Goal: Task Accomplishment & Management: Manage account settings

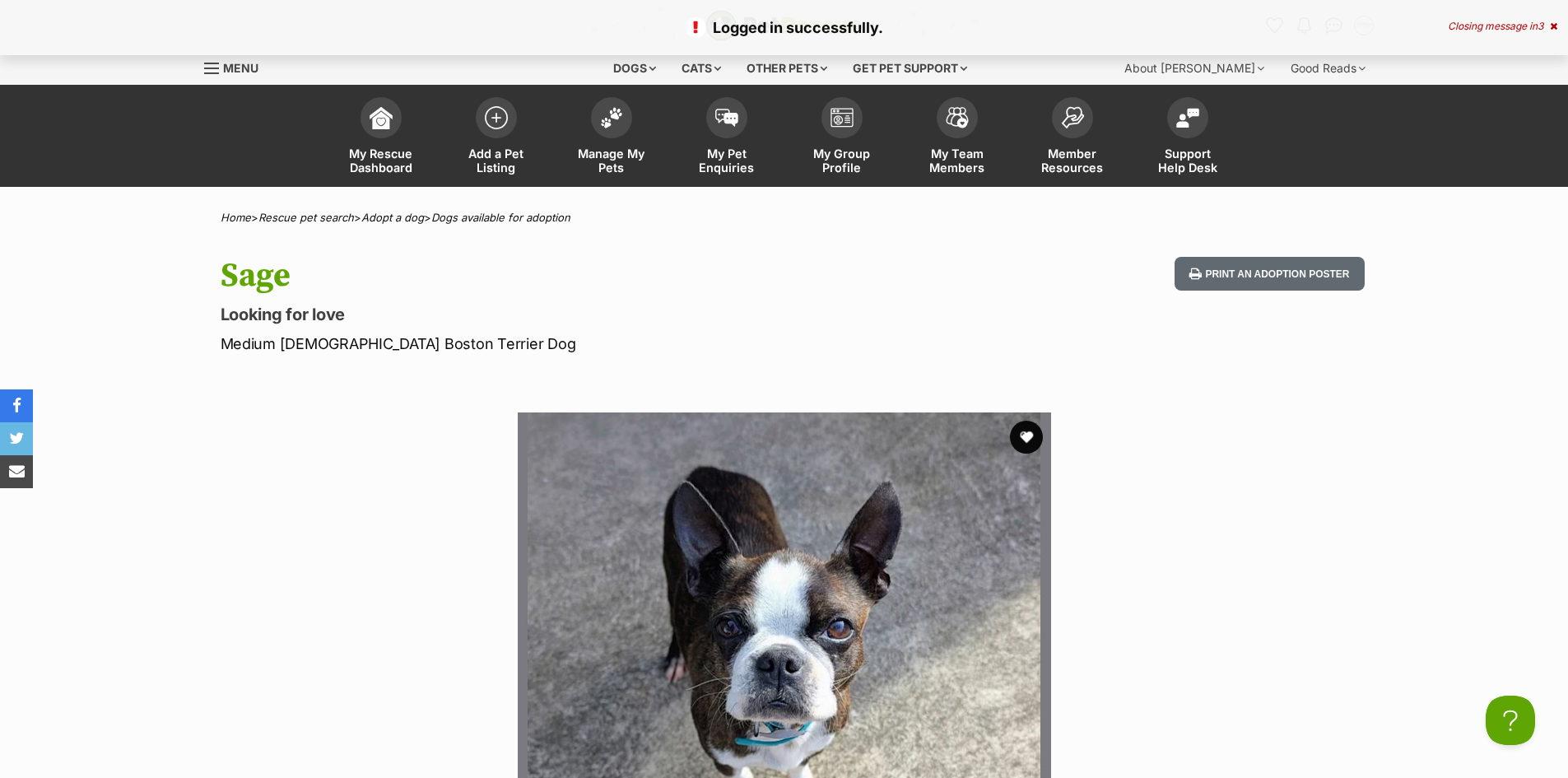
click at [610, 156] on span "Manage My Pets" at bounding box center [611, 161] width 74 height 28
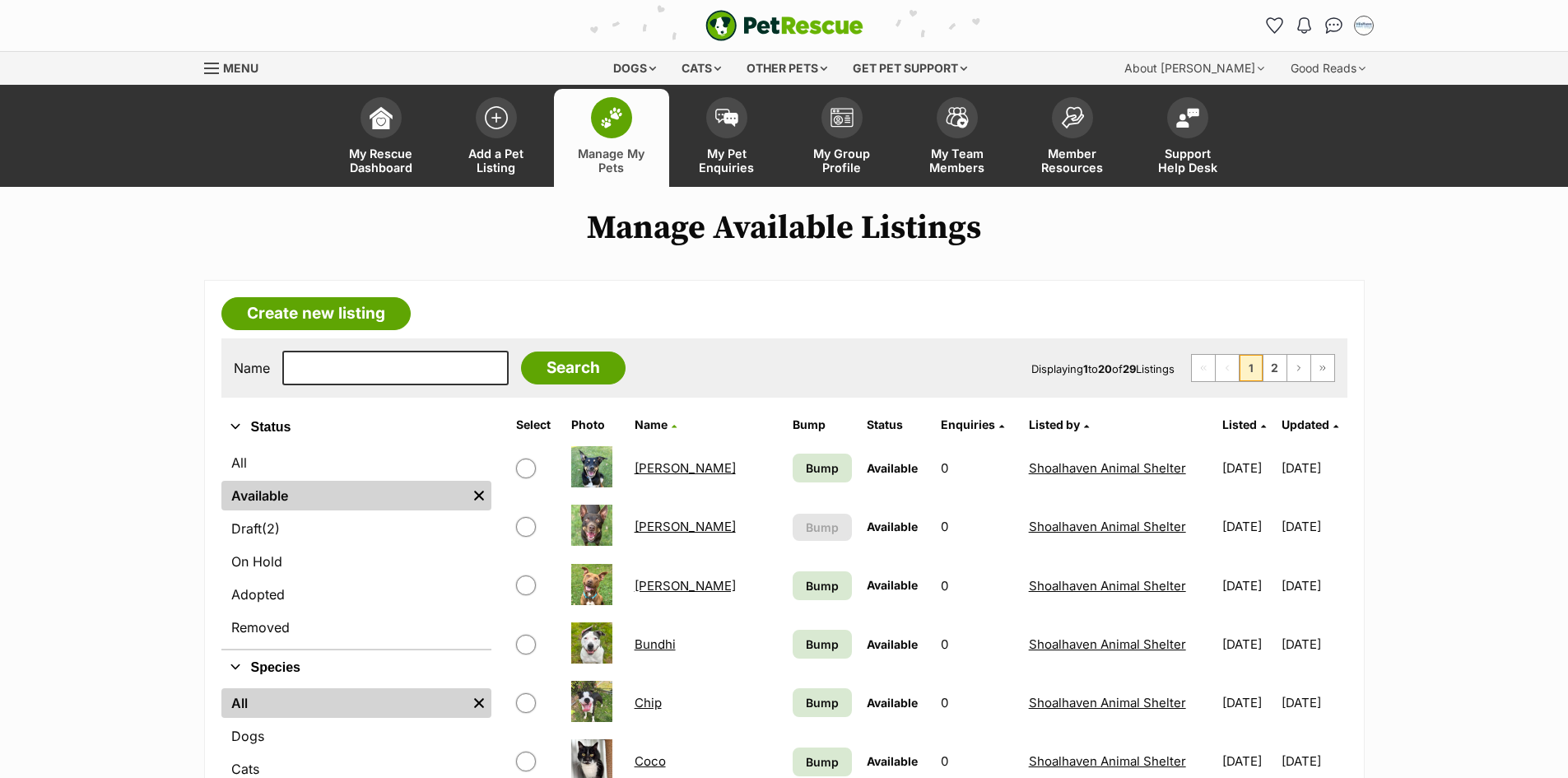
scroll to position [412, 0]
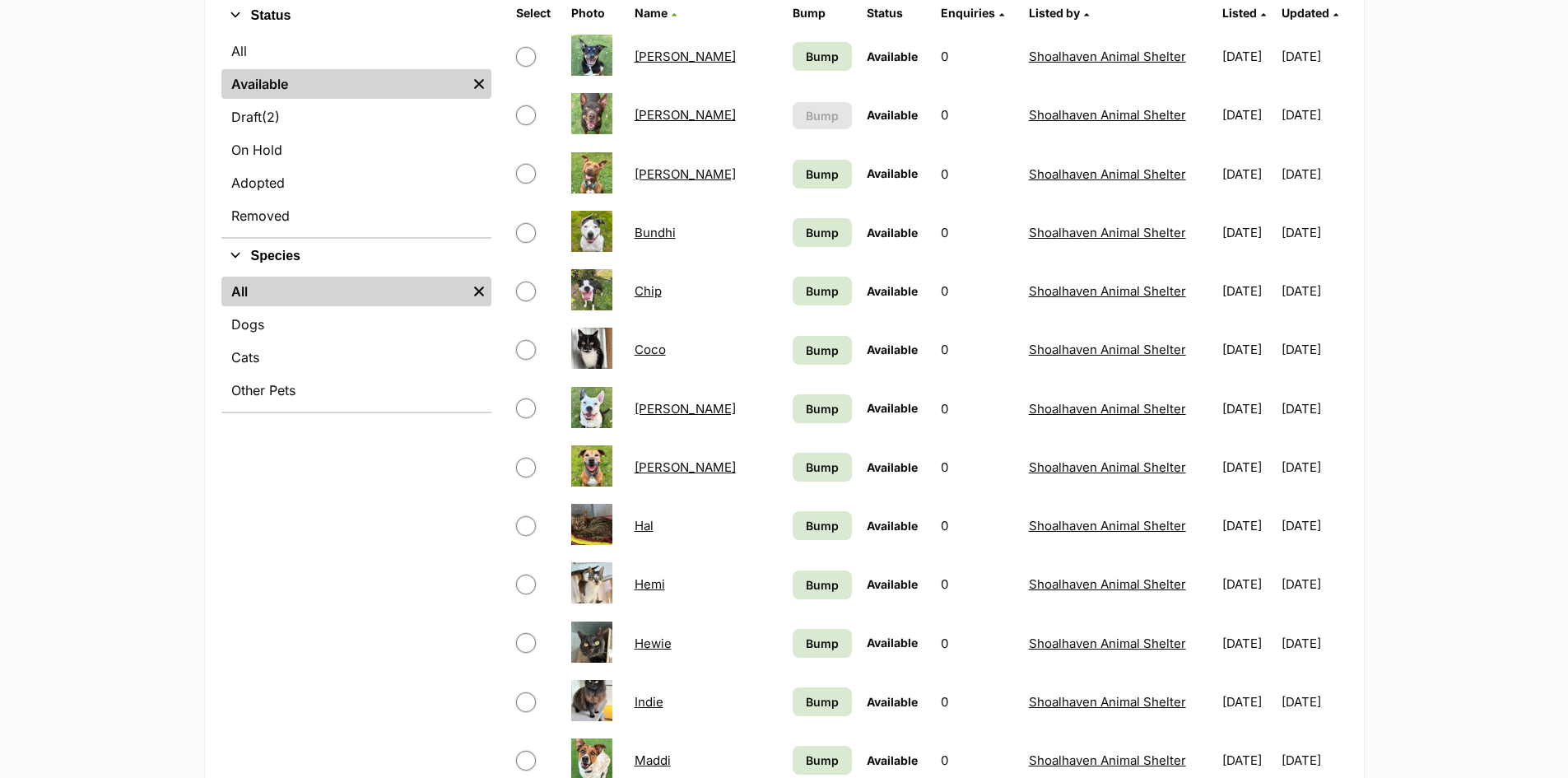
click at [645, 55] on link "[PERSON_NAME]" at bounding box center [685, 57] width 101 height 16
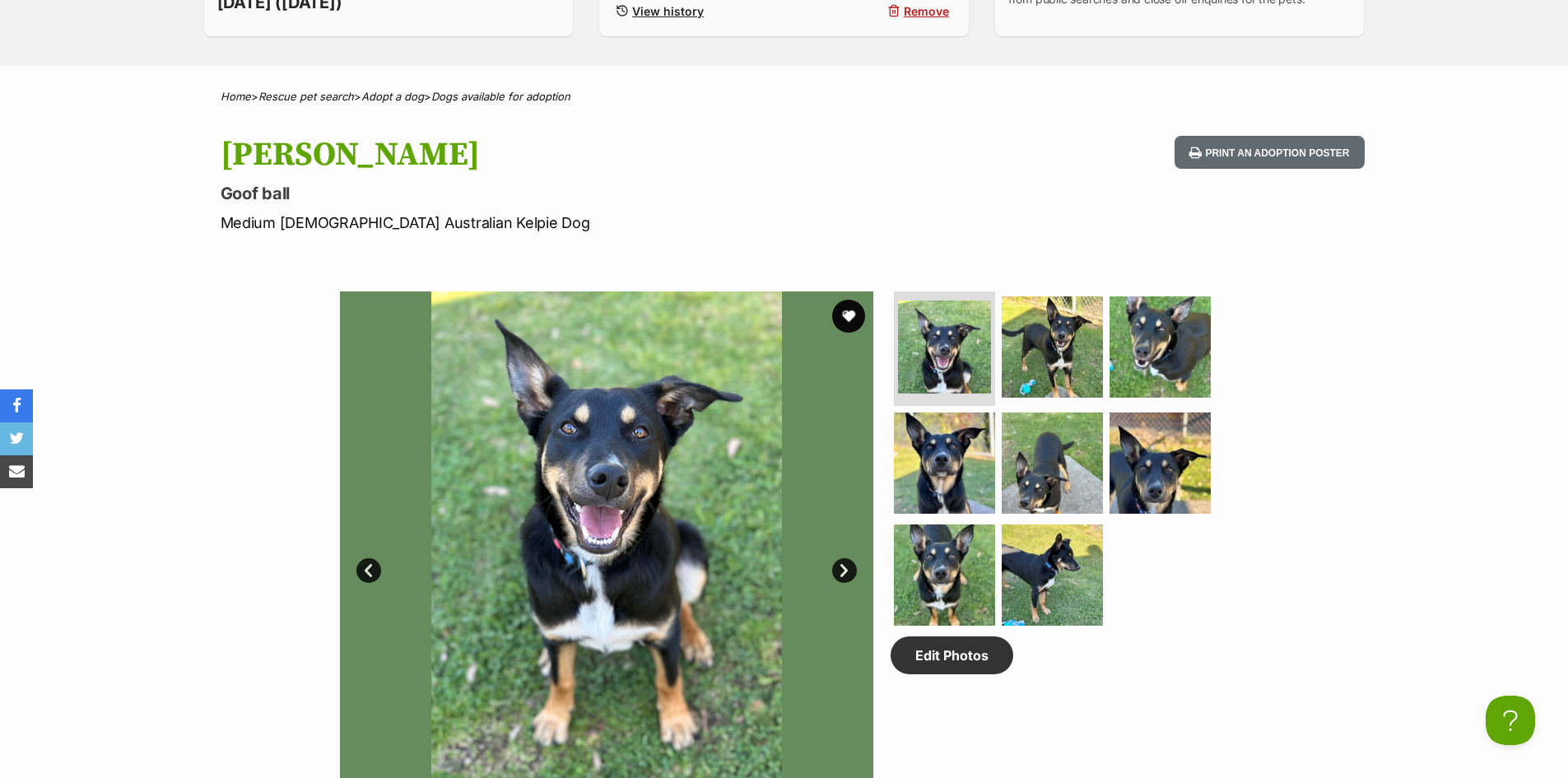
scroll to position [82, 0]
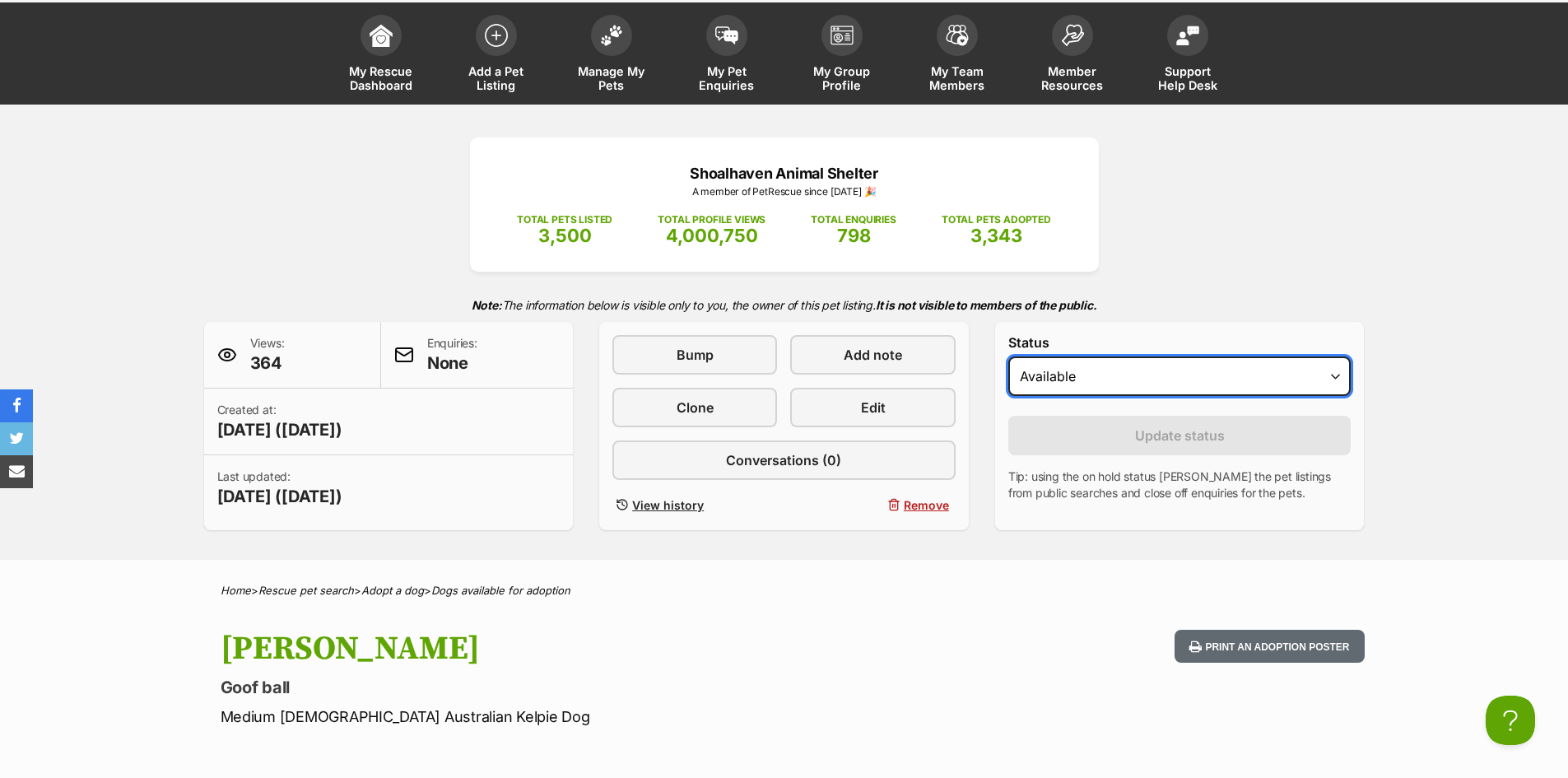
click at [1021, 375] on select "Draft Available On hold Adopted" at bounding box center [1180, 376] width 343 height 39
select select "rehomed"
click at [1009, 357] on select "Draft Available On hold Adopted" at bounding box center [1180, 376] width 343 height 39
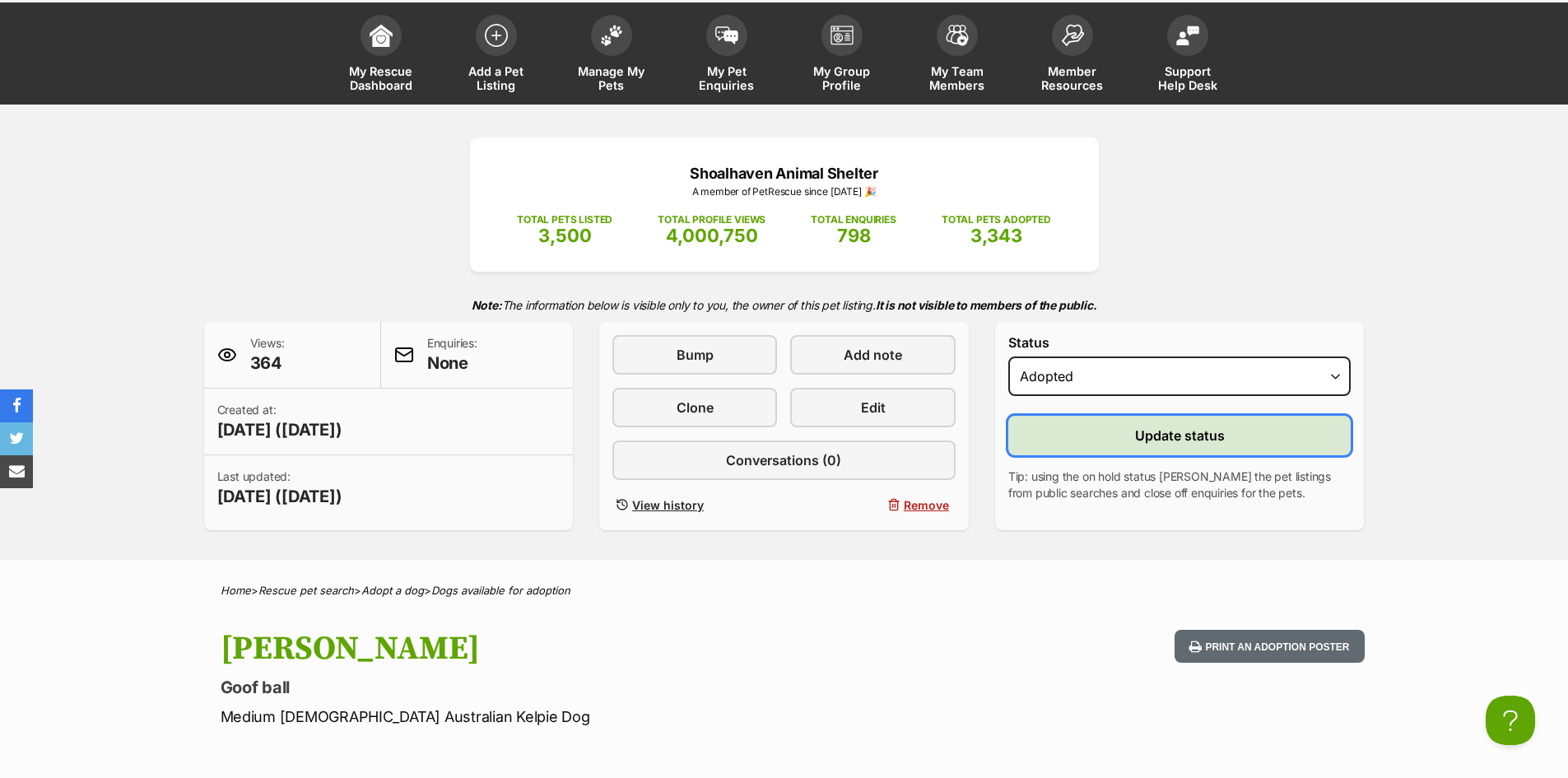
click at [1138, 438] on span "Update status" at bounding box center [1180, 435] width 90 height 20
